Goal: Find specific page/section

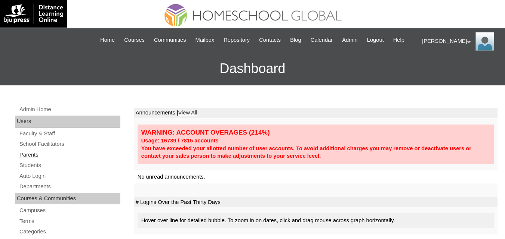
drag, startPoint x: 24, startPoint y: 172, endPoint x: 28, endPoint y: 166, distance: 7.0
click at [25, 170] on link "Students" at bounding box center [70, 165] width 102 height 9
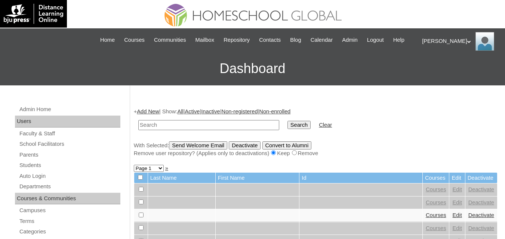
click at [191, 130] on input "text" at bounding box center [208, 125] width 141 height 10
paste input "Wayne Walter"
type input "Wayne Walter"
click at [287, 129] on input "Search" at bounding box center [298, 125] width 23 height 8
